Goal: Check status: Check status

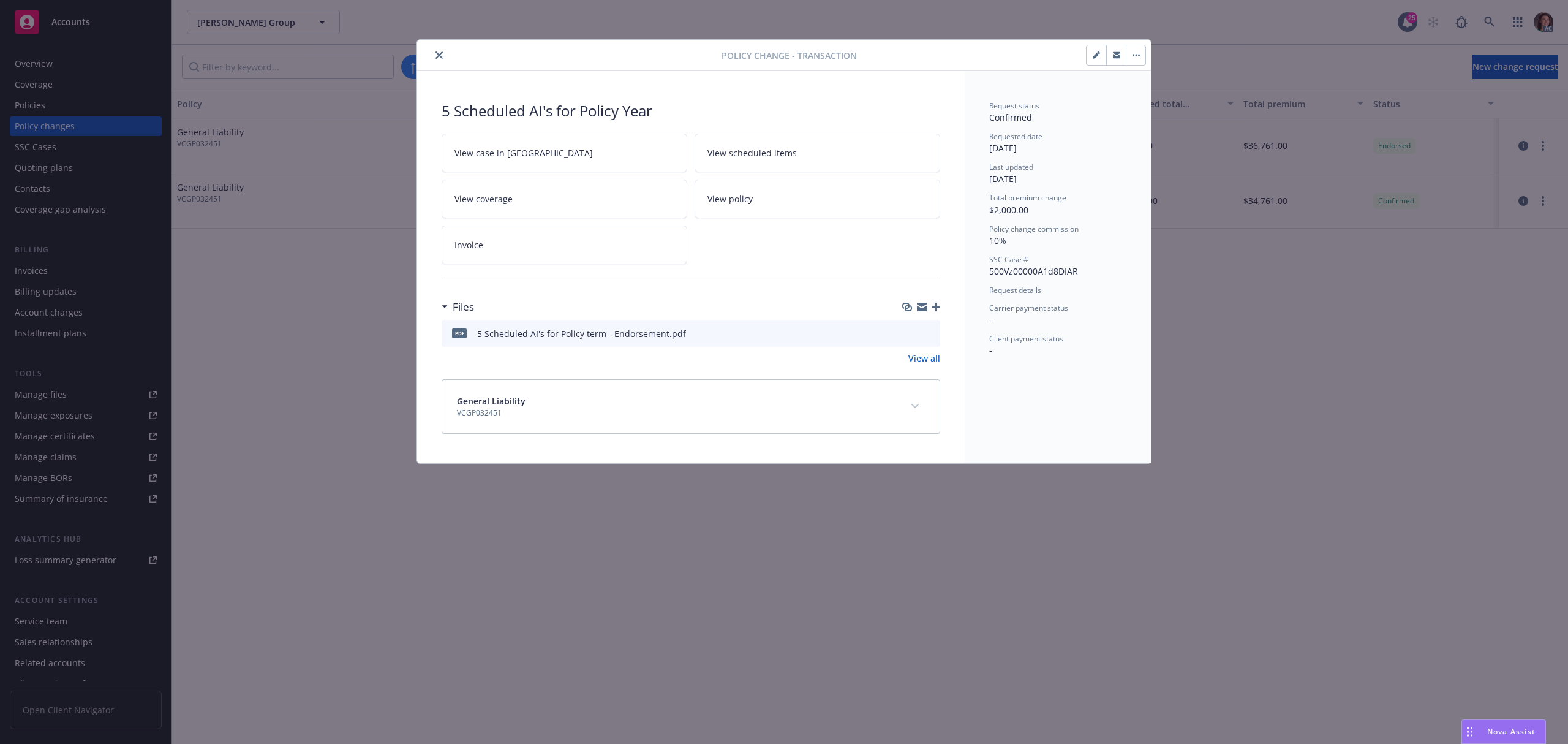
click at [437, 54] on icon "close" at bounding box center [439, 55] width 7 height 7
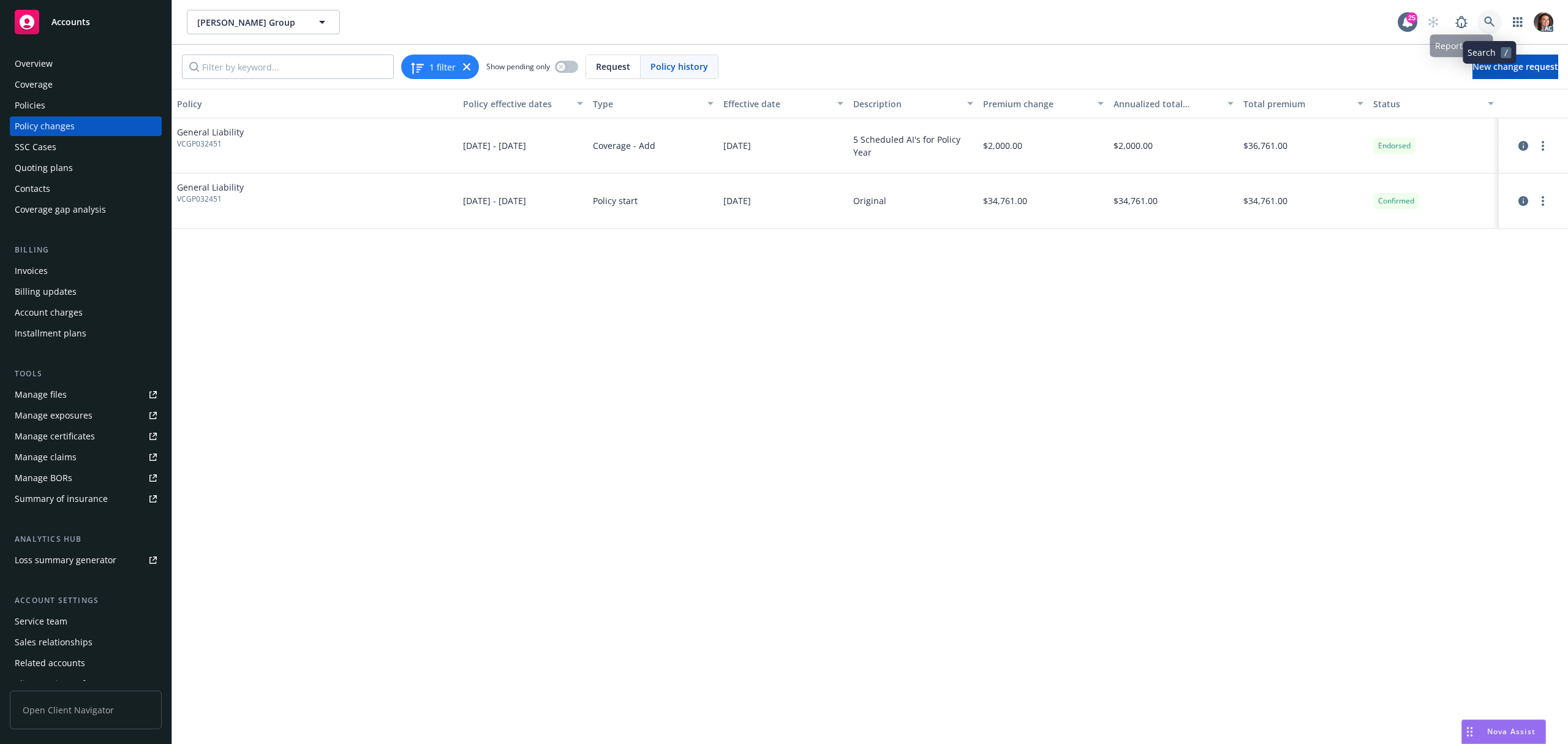
click at [1500, 21] on link at bounding box center [1490, 22] width 25 height 25
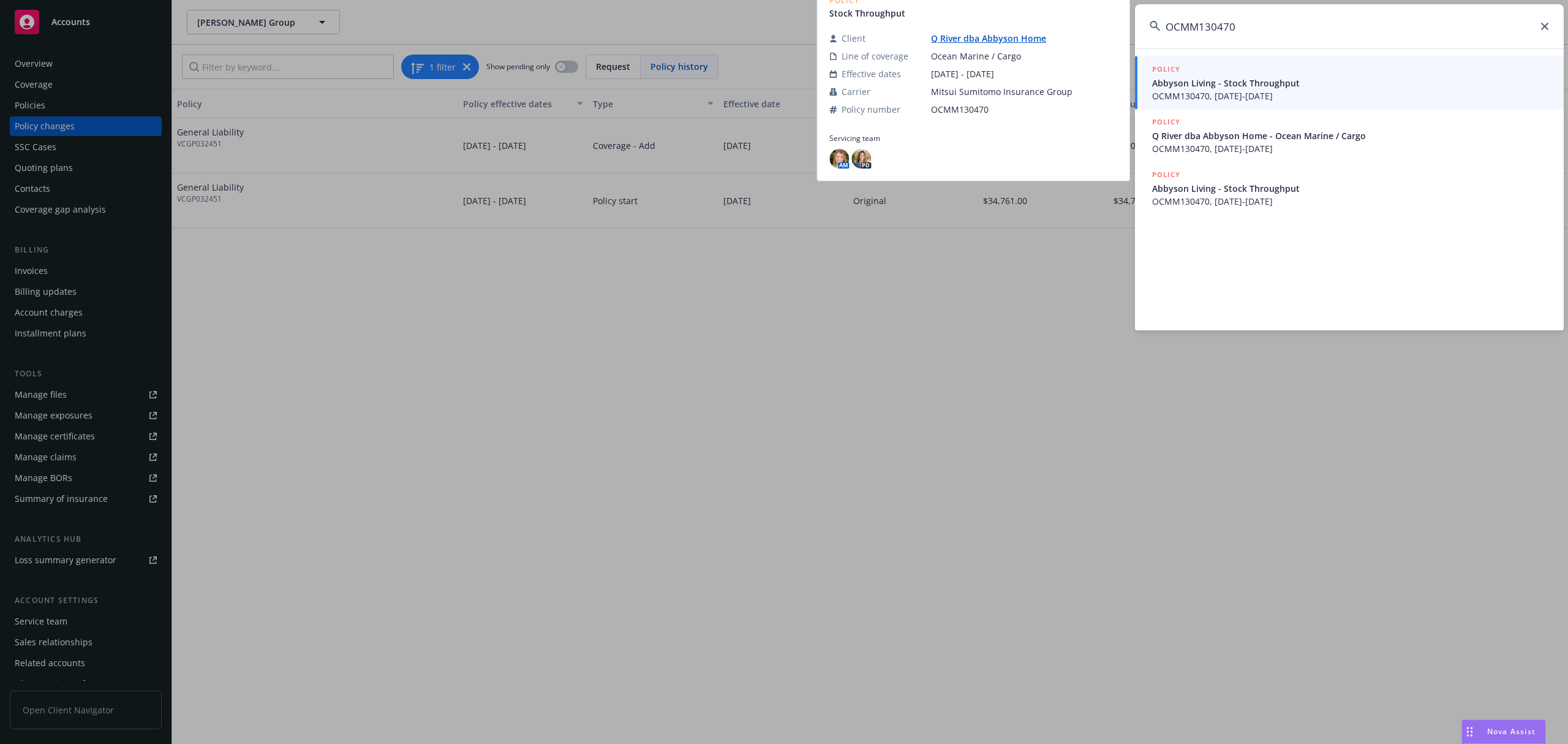
type input "OCMM130470"
click at [1202, 81] on span "Abbyson Living - Stock Throughput" at bounding box center [1350, 82] width 397 height 13
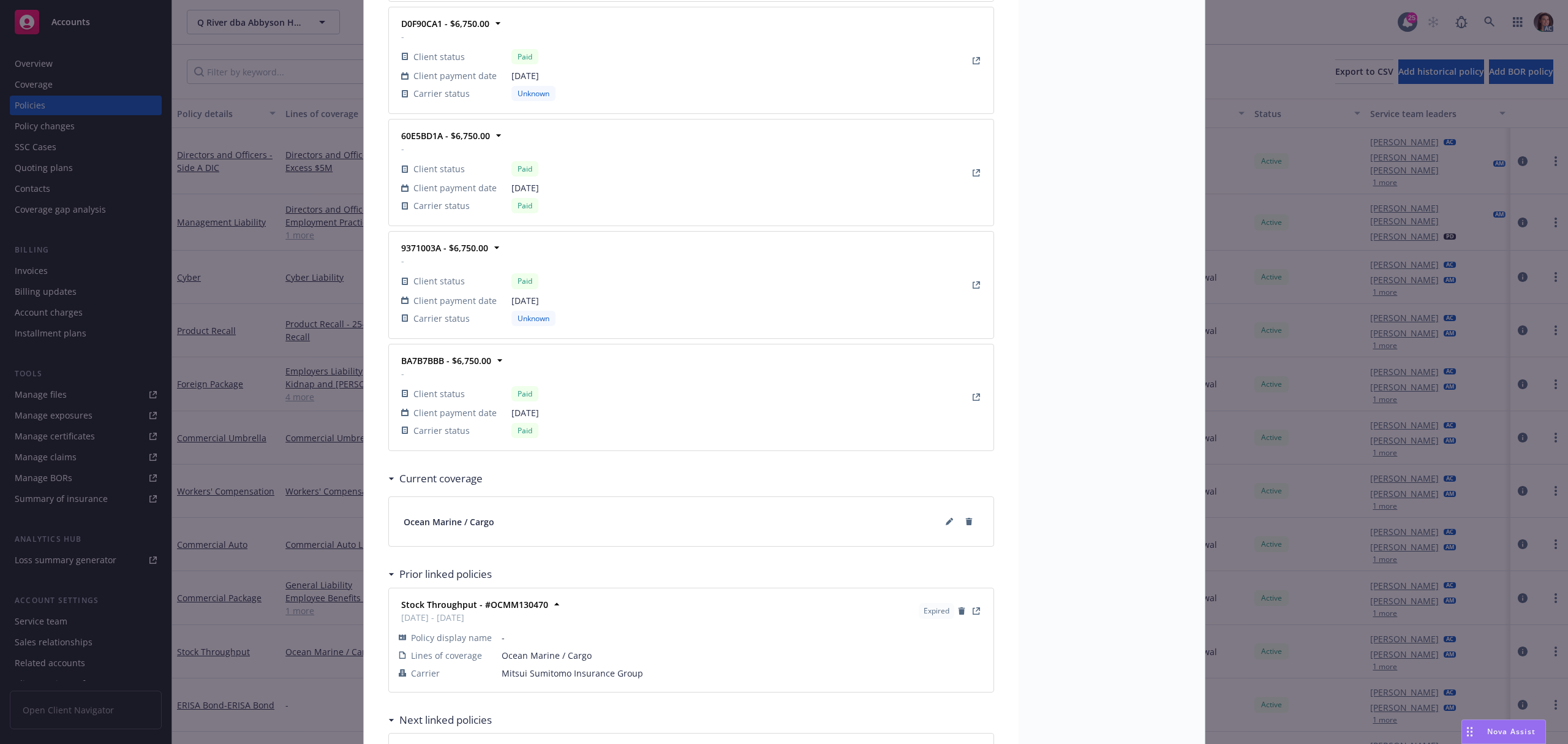
scroll to position [2386, 0]
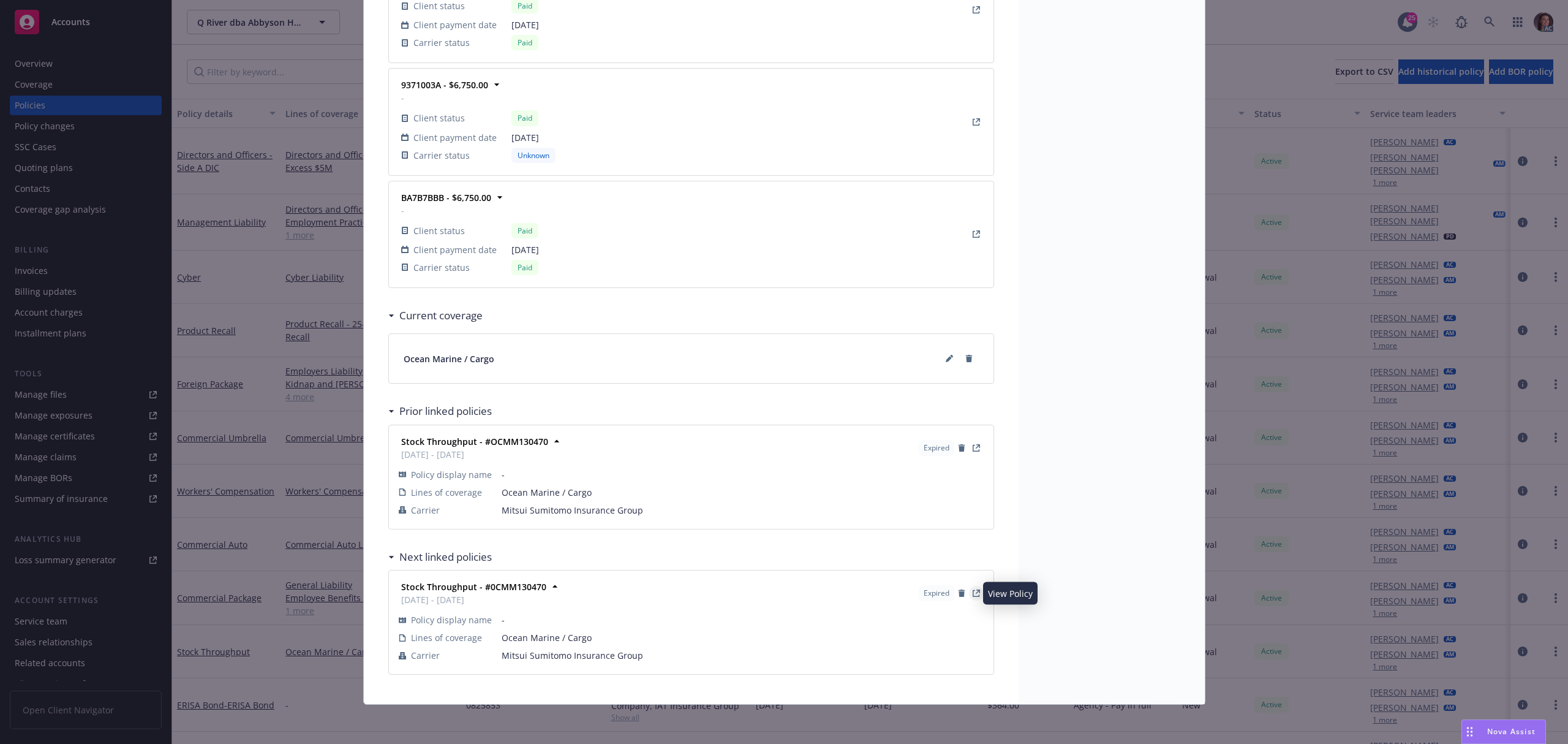
click at [973, 589] on icon "View Policy" at bounding box center [976, 593] width 7 height 7
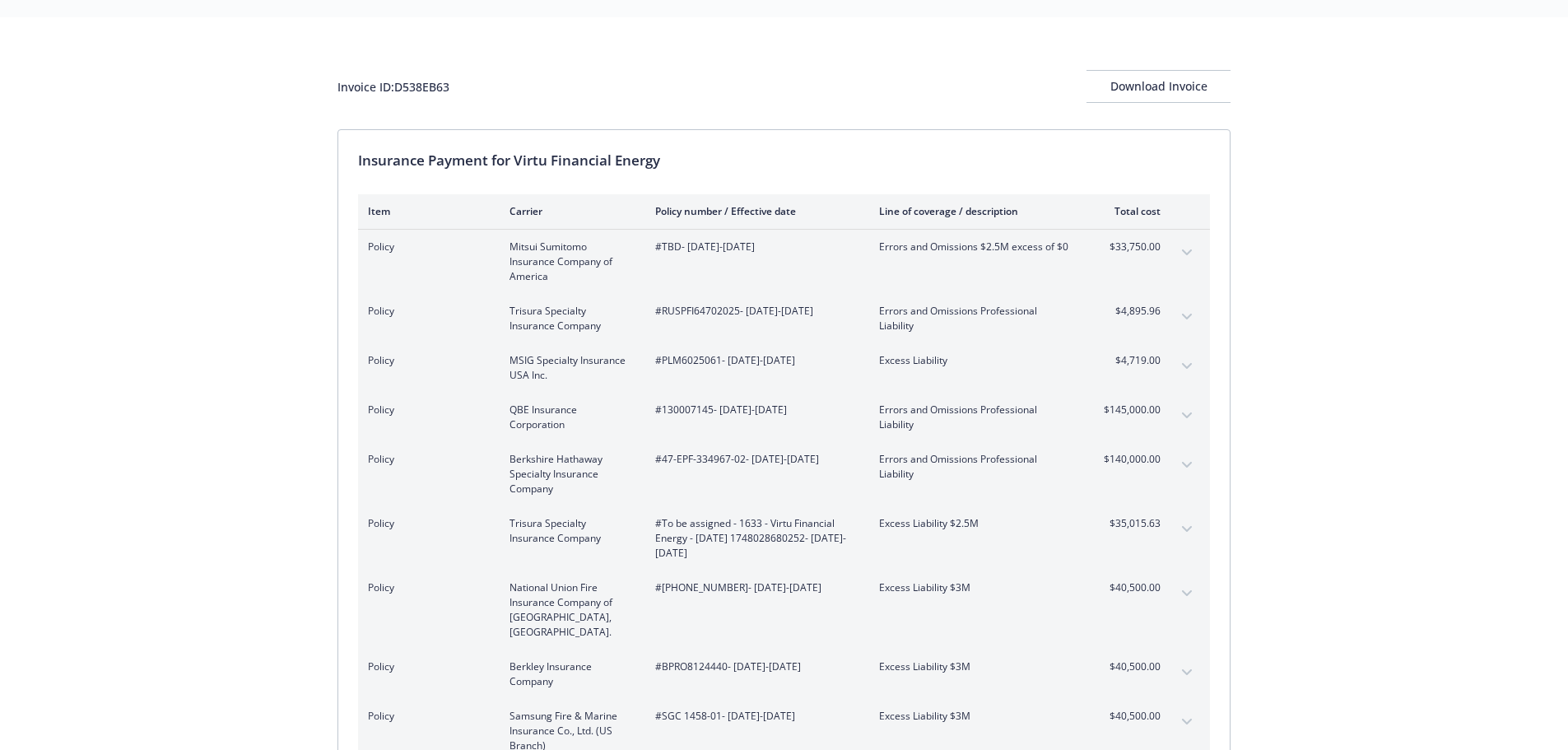
scroll to position [82, 0]
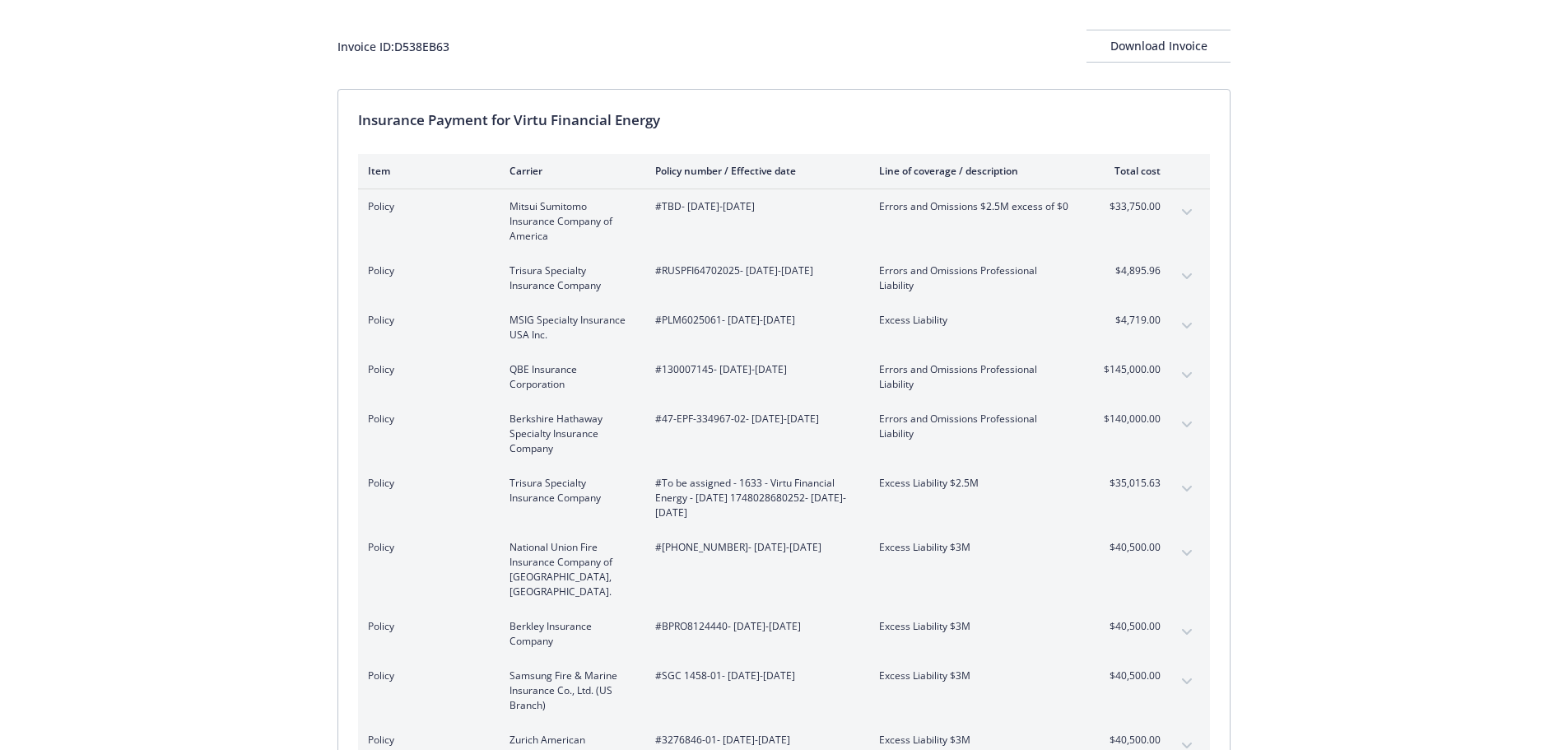
click at [1183, 484] on button "expand content" at bounding box center [1187, 488] width 26 height 26
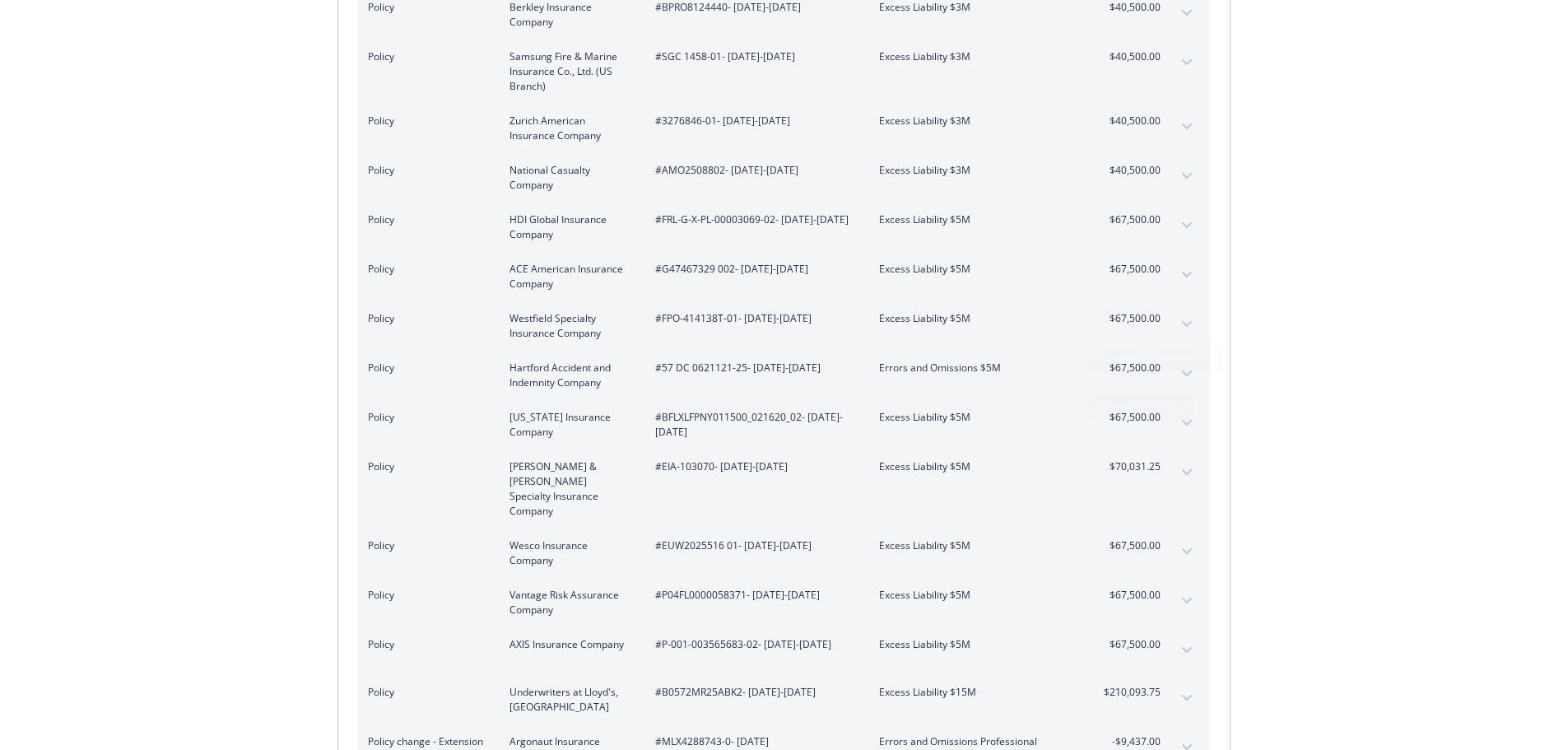
scroll to position [823, 0]
click at [1178, 682] on button "expand content" at bounding box center [1187, 694] width 26 height 26
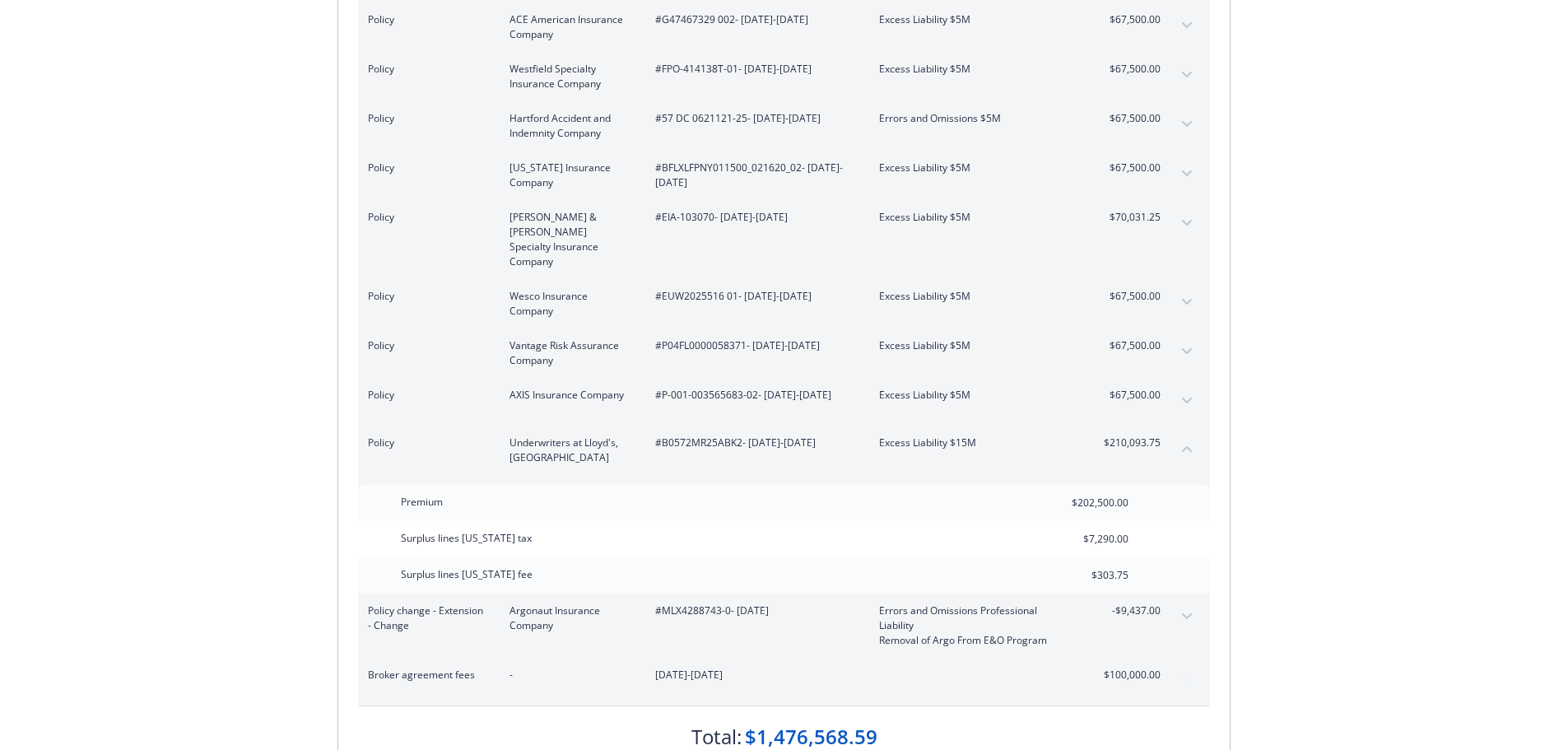
scroll to position [1069, 0]
